Goal: Check status: Check status

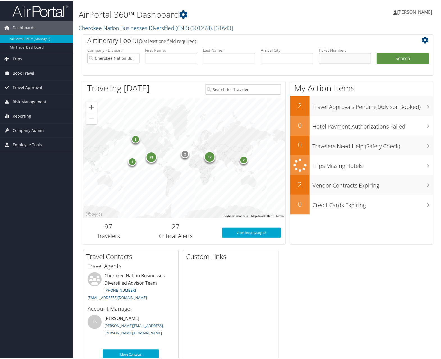
click at [331, 56] on input "text" at bounding box center [345, 57] width 52 height 10
click at [158, 56] on input "text" at bounding box center [171, 57] width 52 height 10
type input "[PERSON_NAME]"
click at [377, 52] on button "Search" at bounding box center [403, 57] width 52 height 11
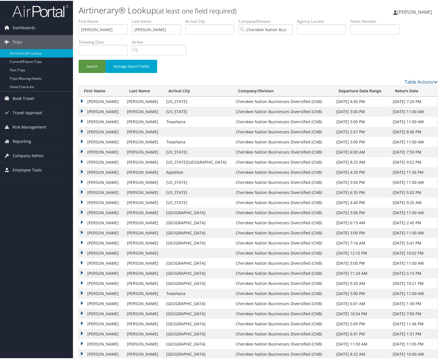
click at [81, 109] on td "CHRISTOPHER ALLAN" at bounding box center [101, 111] width 45 height 10
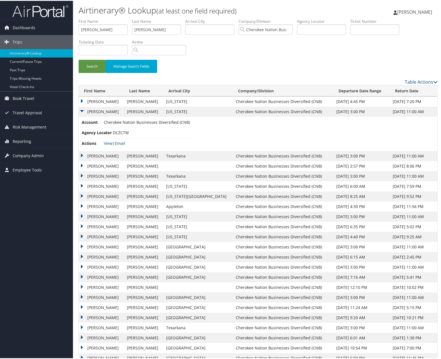
click at [80, 154] on td "CHRISTOPHER ALLAN" at bounding box center [101, 155] width 45 height 10
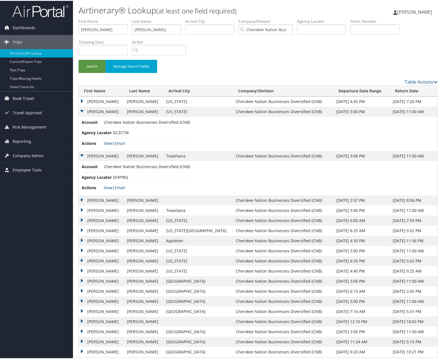
click at [82, 198] on td "CHRISTOPHER ALLAN" at bounding box center [101, 200] width 45 height 10
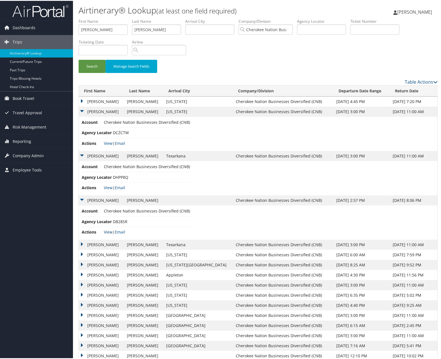
click at [106, 230] on link "View" at bounding box center [108, 231] width 9 height 5
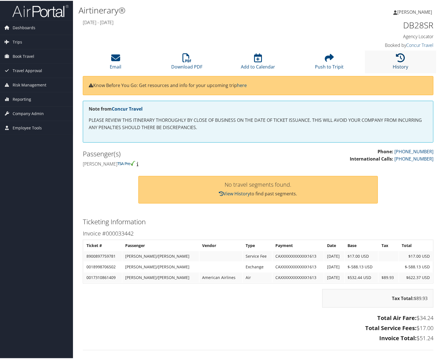
click at [396, 60] on icon at bounding box center [400, 57] width 9 height 9
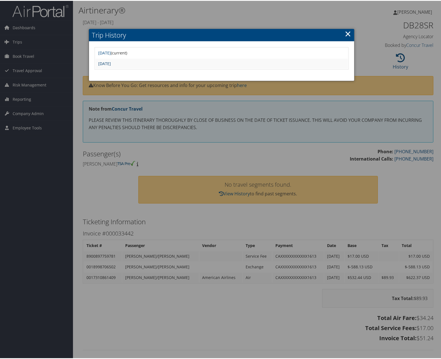
click at [111, 62] on link "Thu Sep 4 15:56:34 MDT 2025" at bounding box center [104, 62] width 13 height 5
